Goal: Navigation & Orientation: Locate item on page

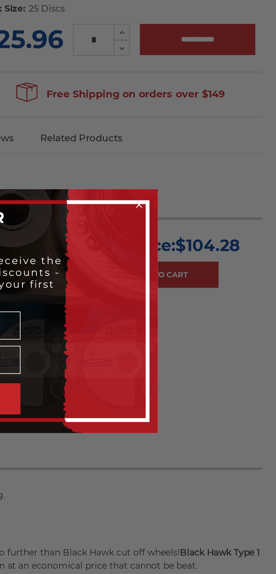
click at [237, 243] on div "Close dialog WANT 10% OFF YOUR NEXT PURCHASE? Sign up for our newsletter to rec…" at bounding box center [138, 287] width 276 height 574
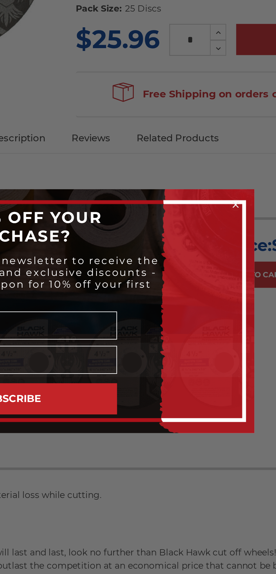
click at [208, 212] on div "Close dialog WANT 10% OFF YOUR NEXT PURCHASE? Sign up for our newsletter to rec…" at bounding box center [138, 287] width 276 height 574
click at [214, 239] on circle "Close dialog" at bounding box center [213, 238] width 5 height 5
